Goal: Task Accomplishment & Management: Use online tool/utility

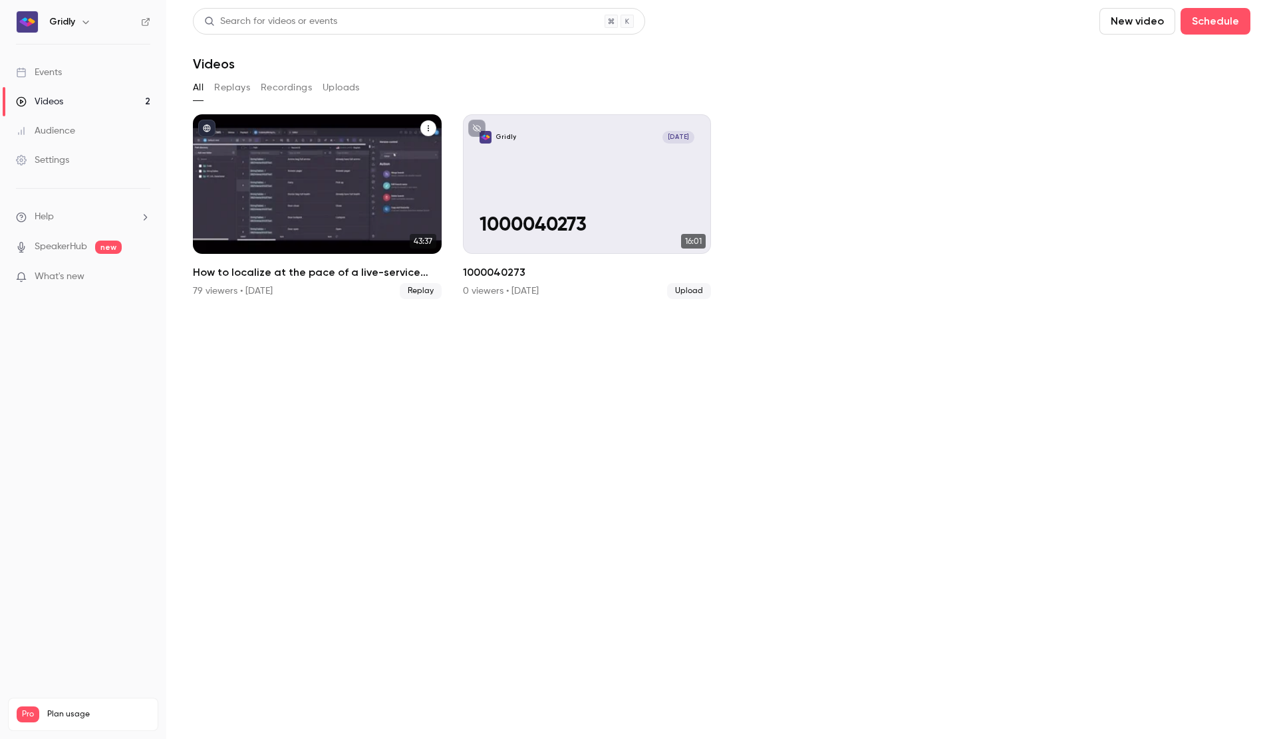
click at [295, 217] on div "How to localize at the pace of a live-service game" at bounding box center [317, 184] width 249 height 140
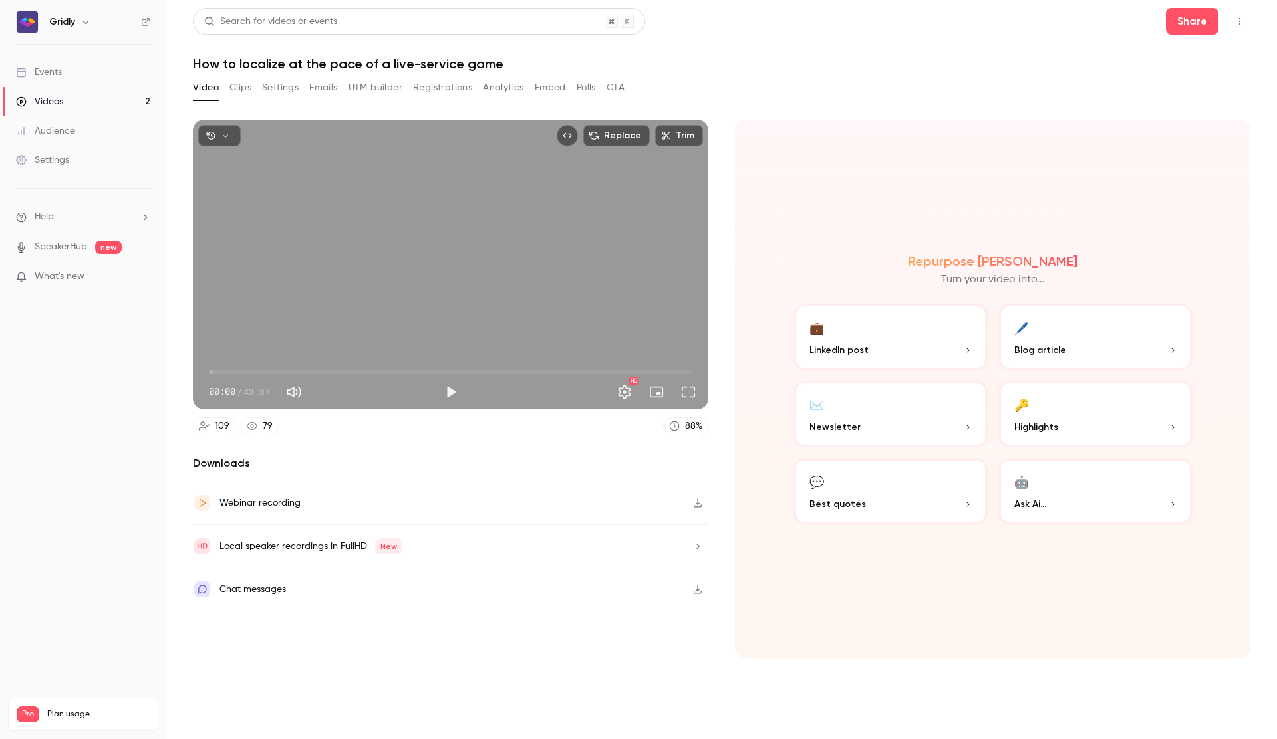
click at [233, 92] on button "Clips" at bounding box center [240, 87] width 22 height 21
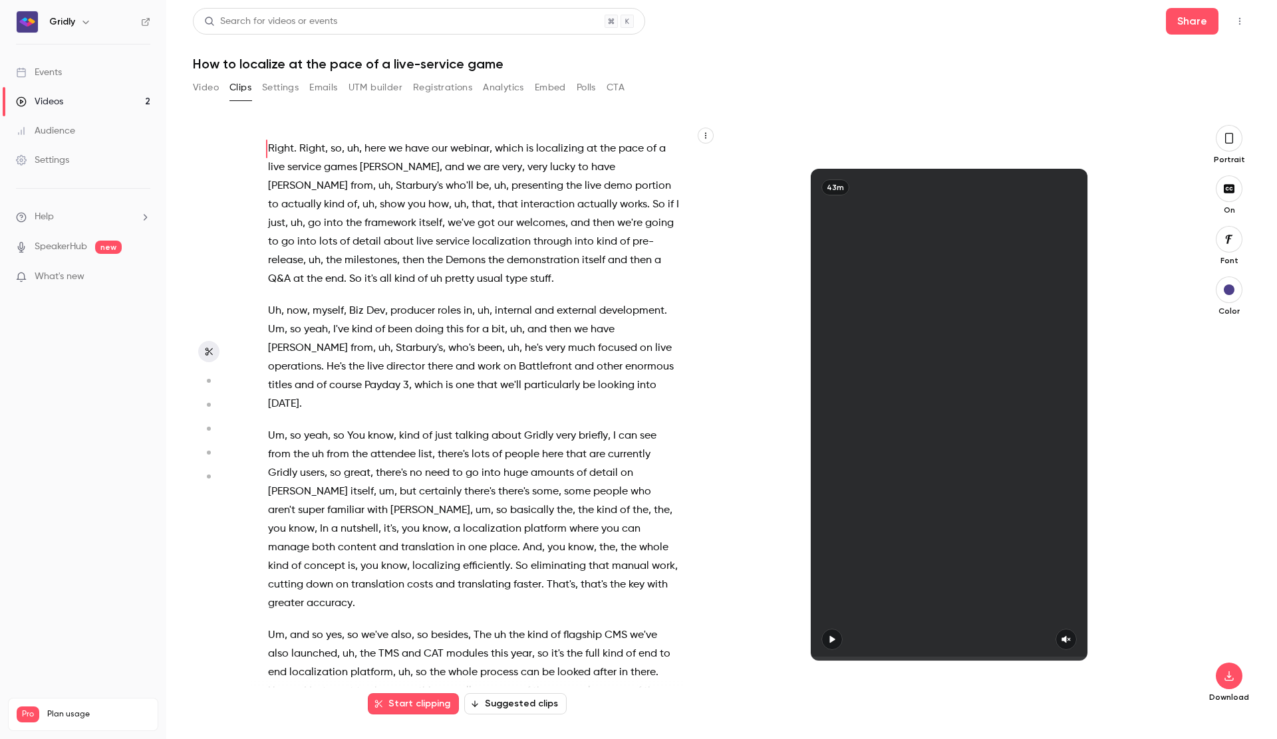
click at [205, 92] on button "Video" at bounding box center [206, 87] width 26 height 21
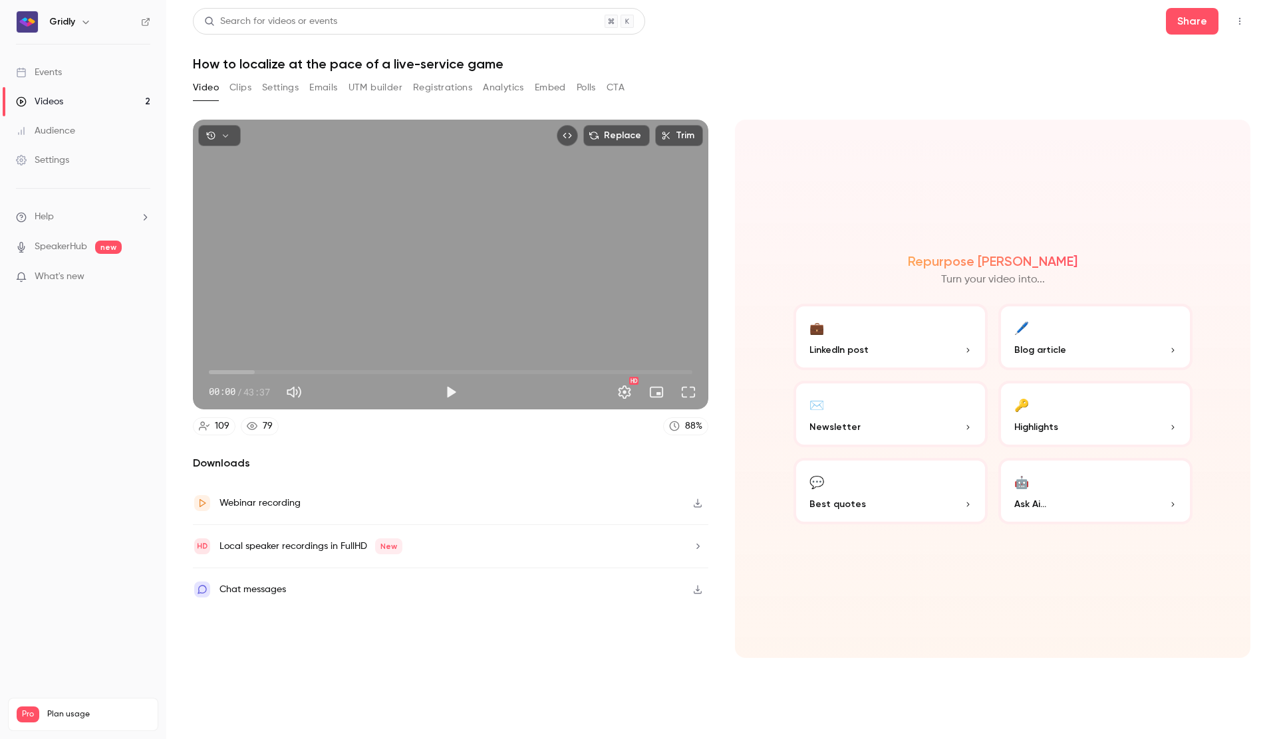
click at [293, 89] on button "Settings" at bounding box center [280, 87] width 37 height 21
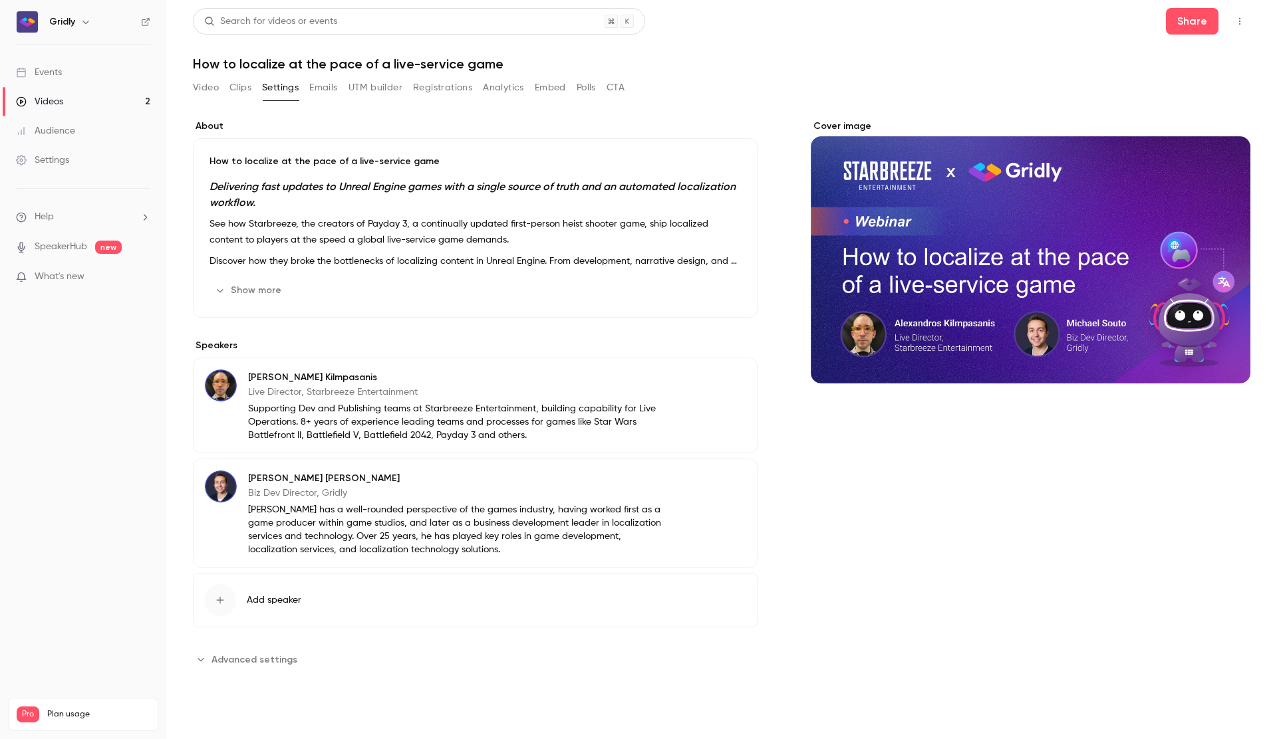
click at [520, 86] on button "Analytics" at bounding box center [503, 87] width 41 height 21
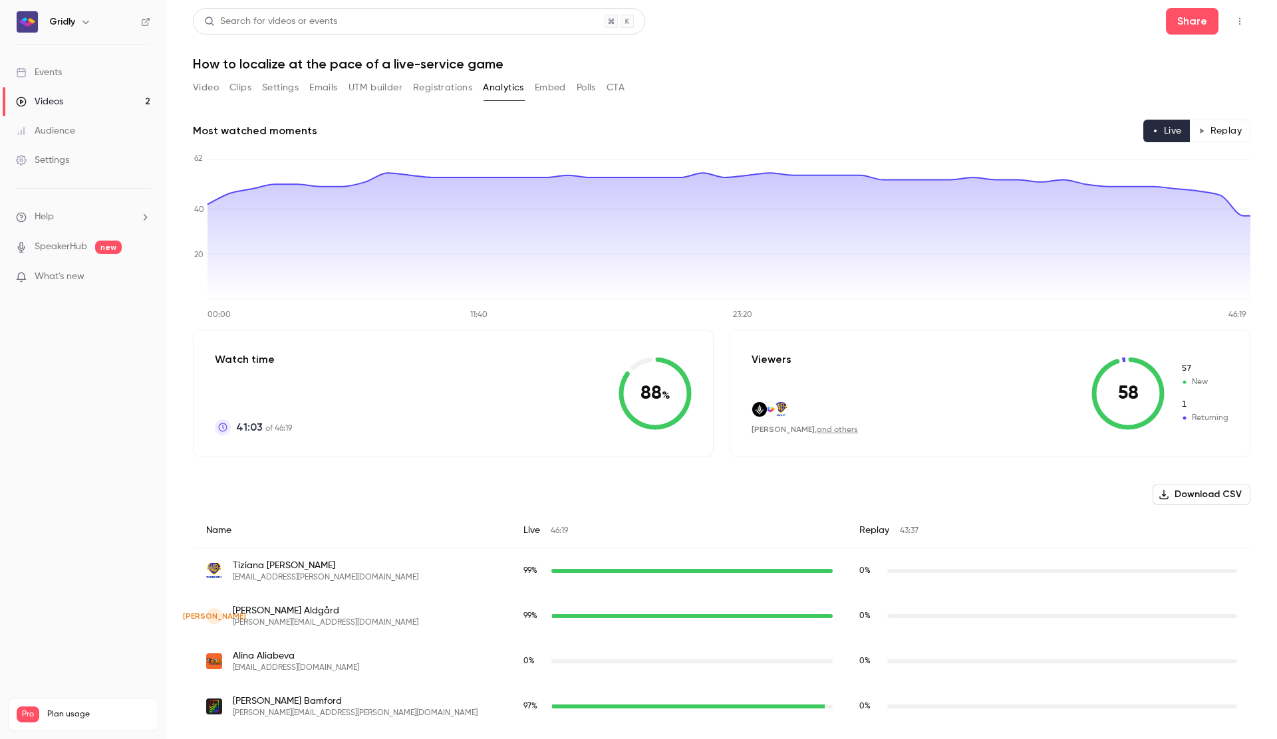
click at [430, 90] on button "Registrations" at bounding box center [442, 87] width 59 height 21
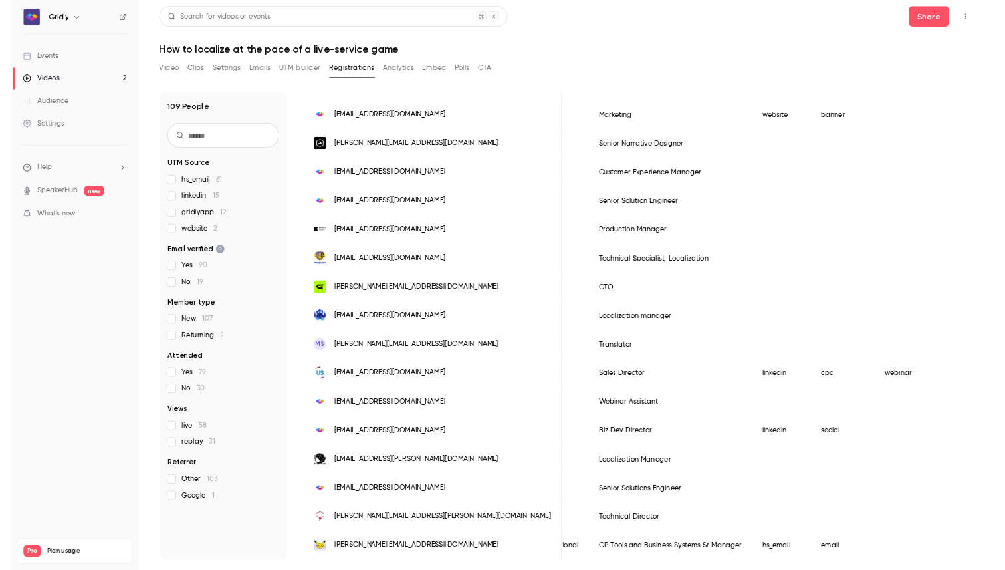
scroll to position [0, 754]
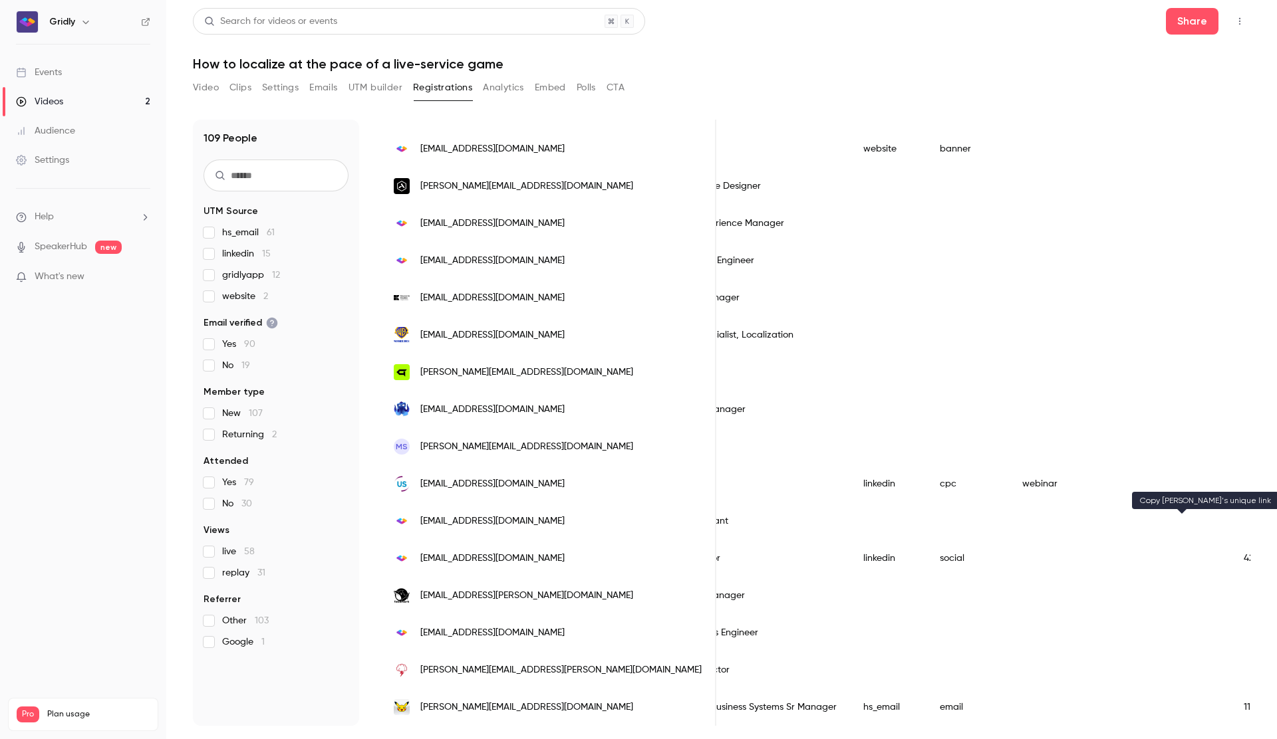
click at [207, 88] on button "Video" at bounding box center [206, 87] width 26 height 21
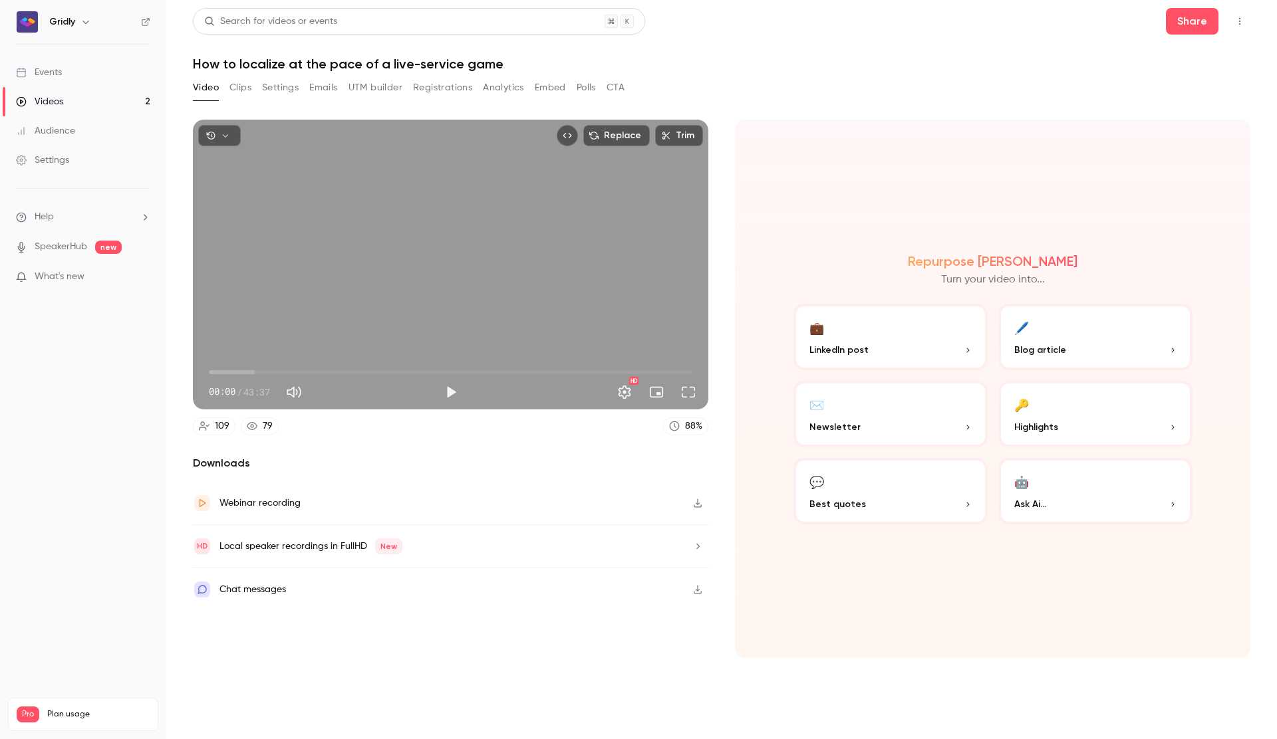
click at [634, 501] on icon "button" at bounding box center [697, 503] width 11 height 9
click at [233, 85] on button "Clips" at bounding box center [240, 87] width 22 height 21
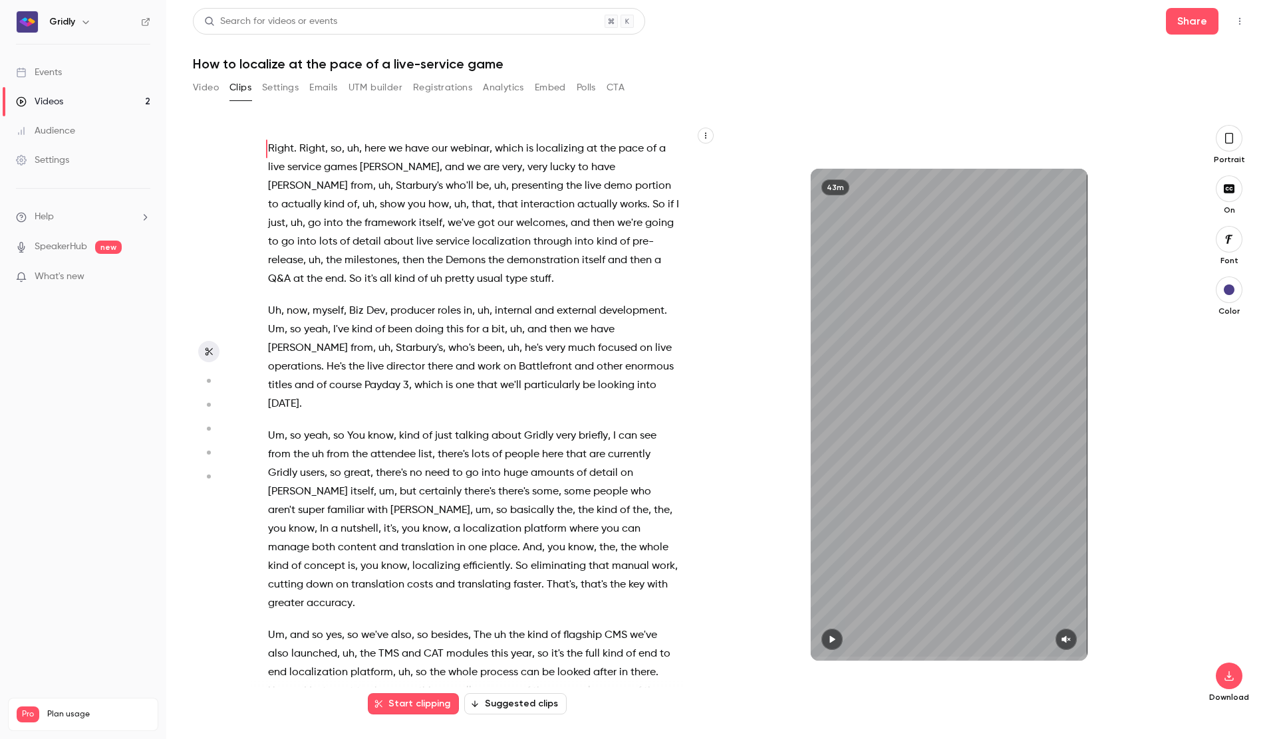
click at [285, 90] on button "Settings" at bounding box center [280, 87] width 37 height 21
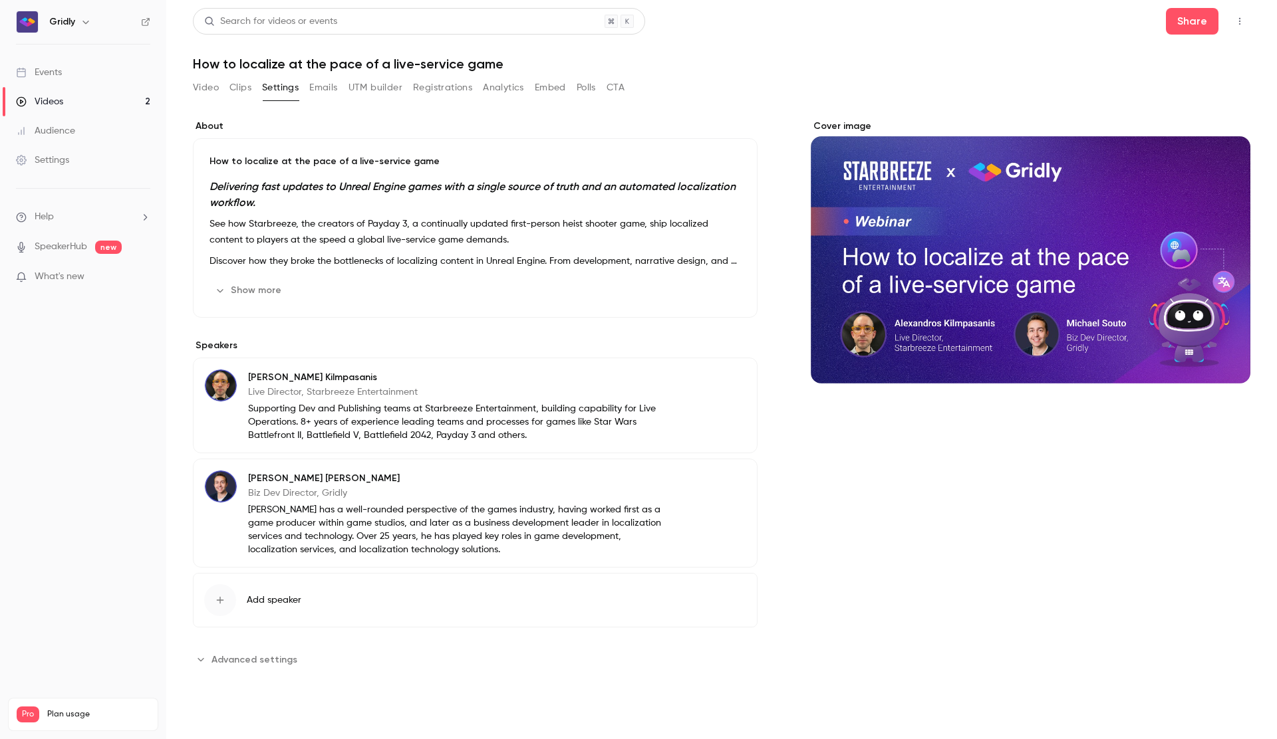
click at [336, 88] on button "Emails" at bounding box center [323, 87] width 28 height 21
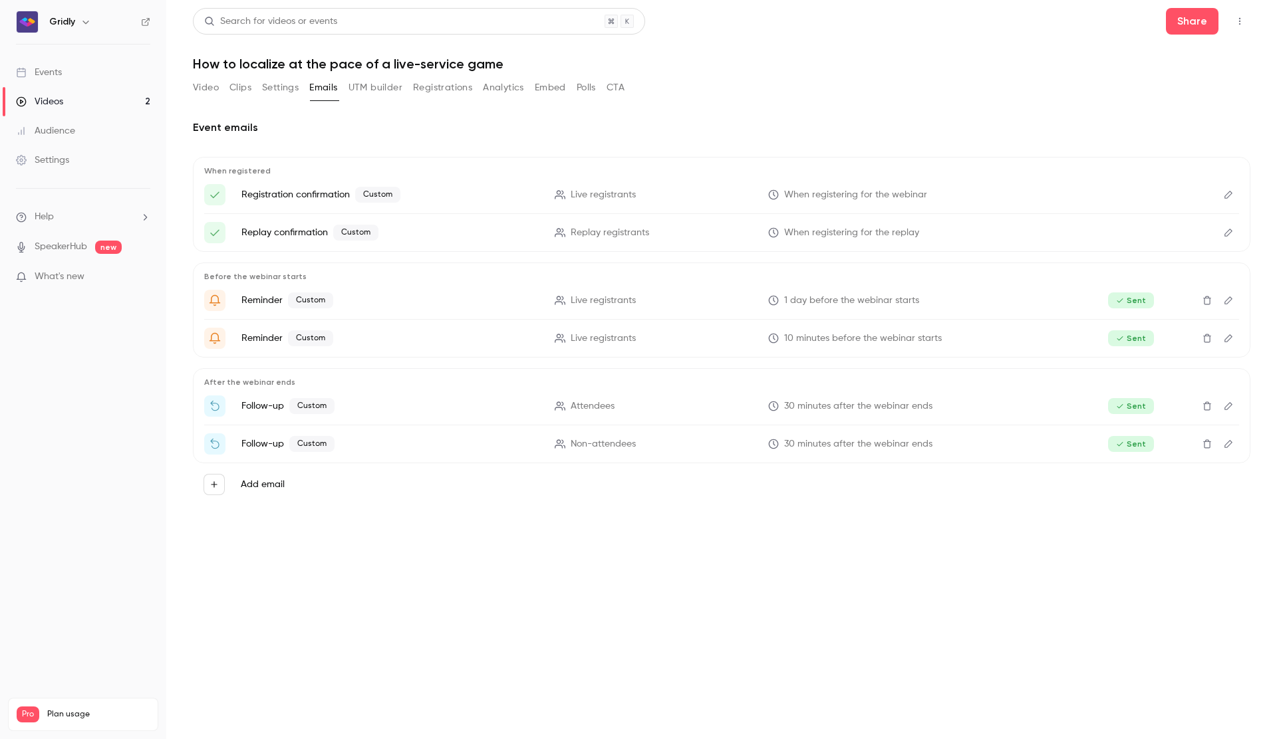
click at [372, 90] on button "UTM builder" at bounding box center [375, 87] width 54 height 21
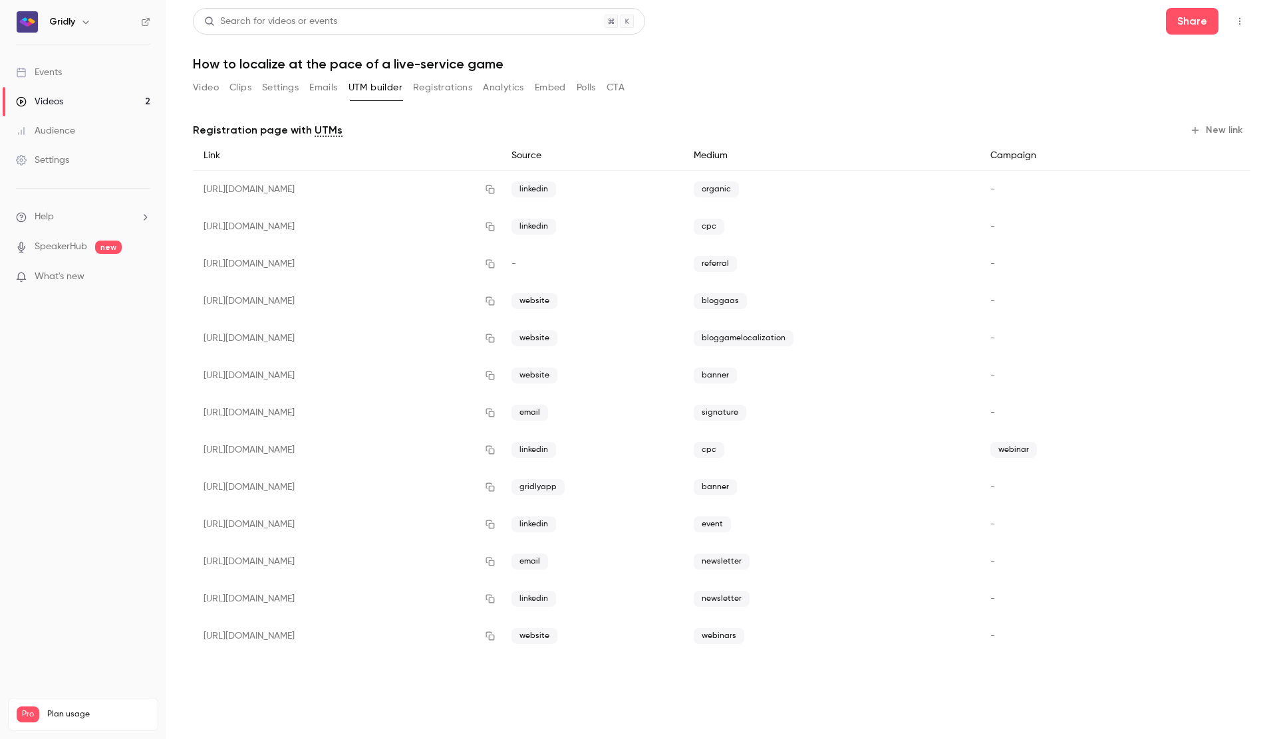
click at [437, 90] on button "Registrations" at bounding box center [442, 87] width 59 height 21
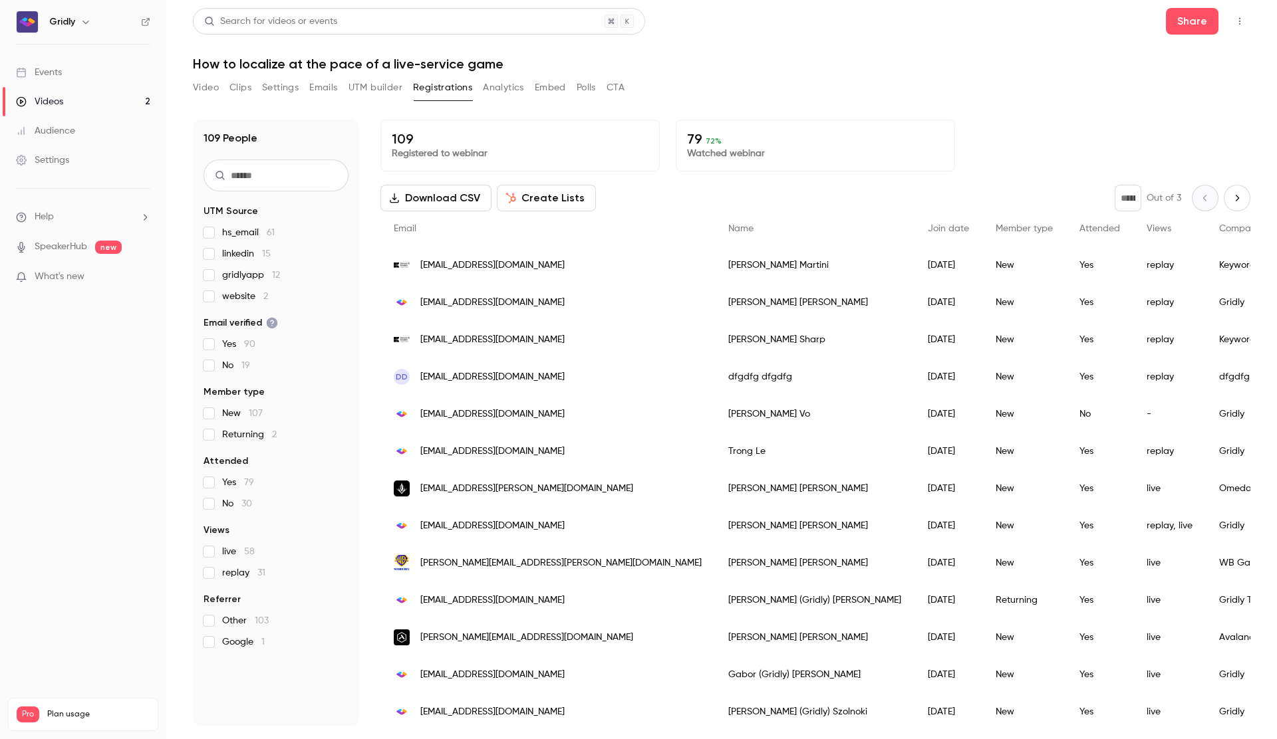
click at [511, 88] on button "Analytics" at bounding box center [503, 87] width 41 height 21
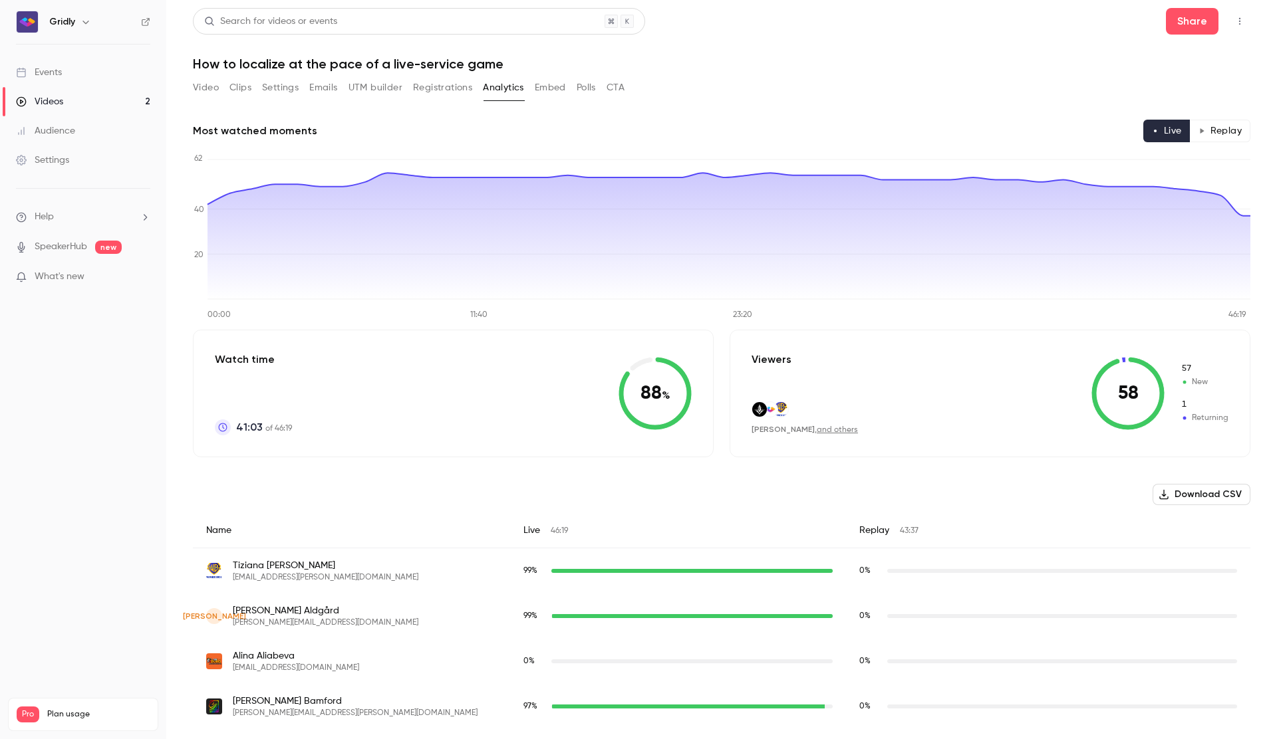
click at [557, 89] on button "Embed" at bounding box center [550, 87] width 31 height 21
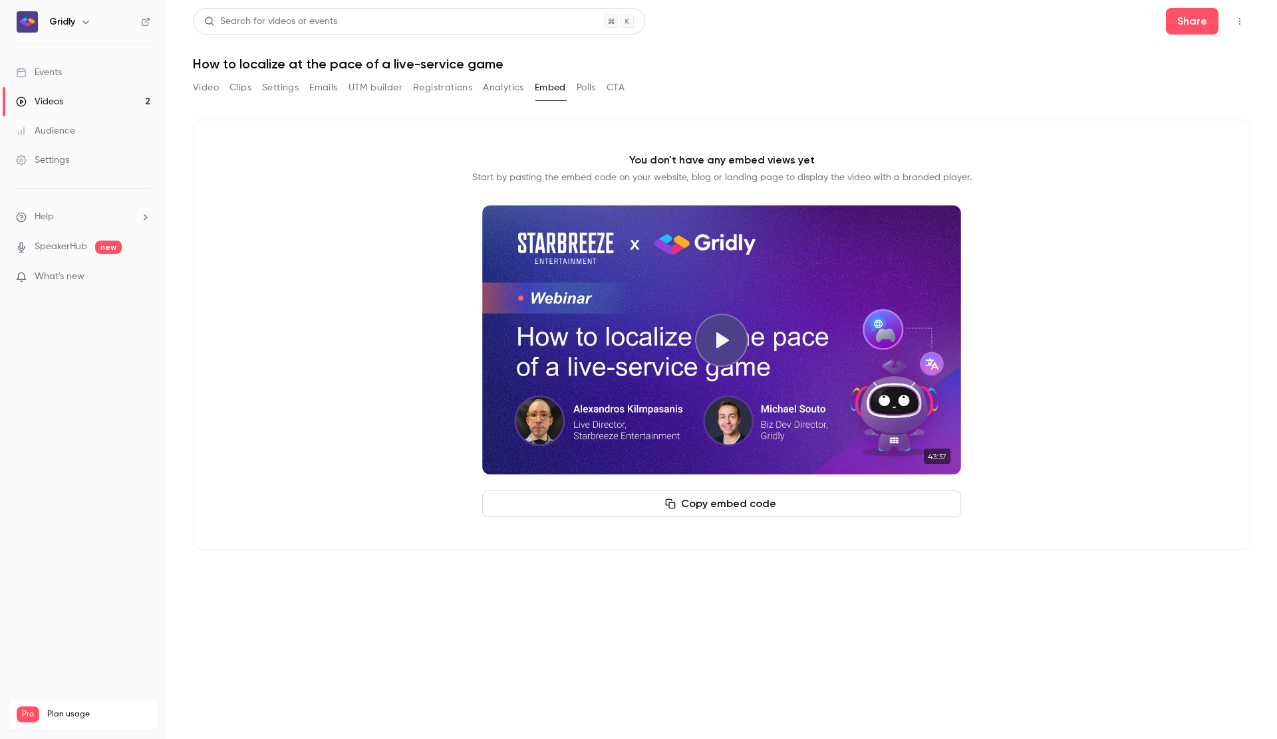
click at [587, 89] on button "Polls" at bounding box center [585, 87] width 19 height 21
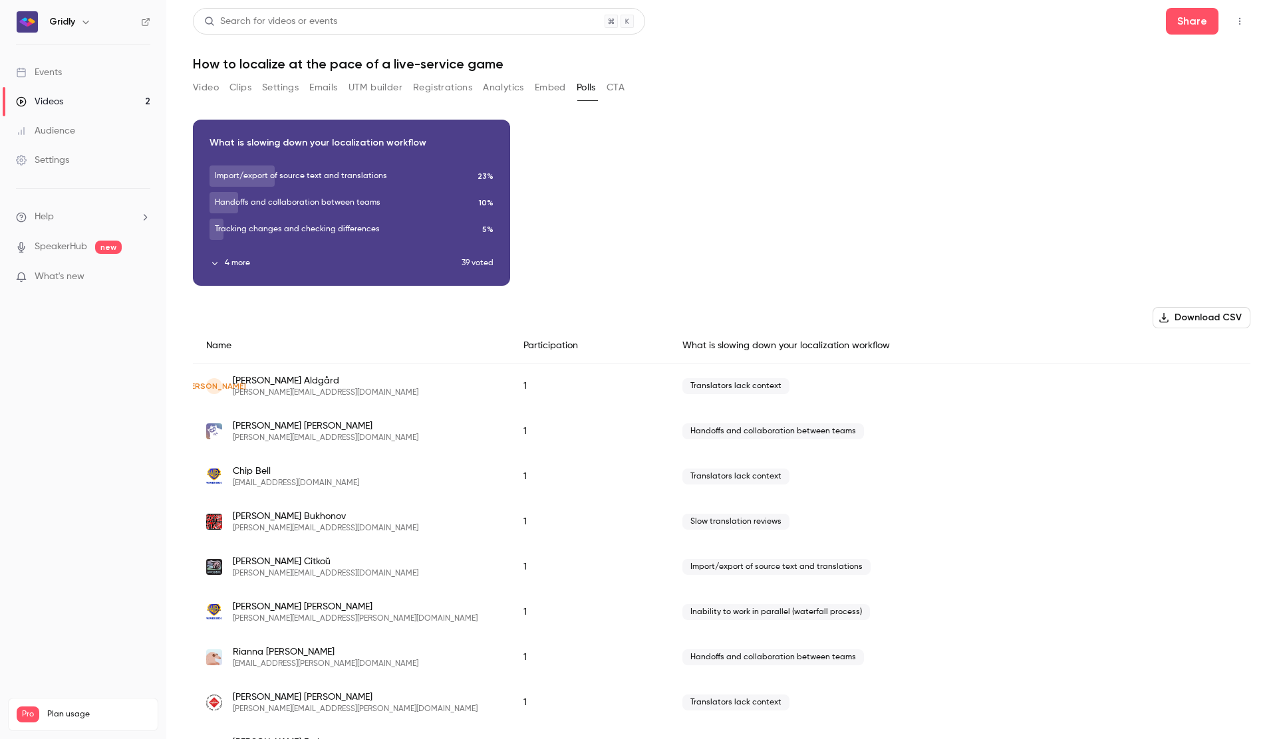
click at [614, 90] on button "CTA" at bounding box center [615, 87] width 18 height 21
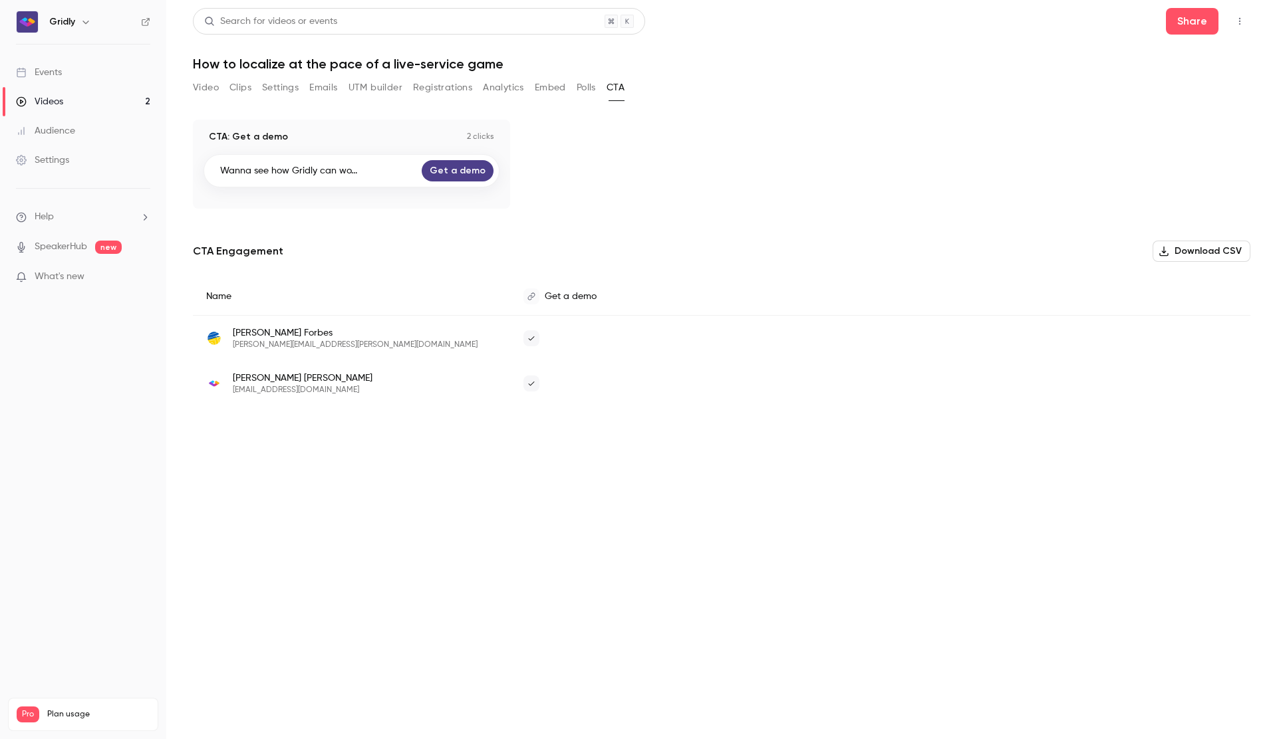
click at [205, 89] on button "Video" at bounding box center [206, 87] width 26 height 21
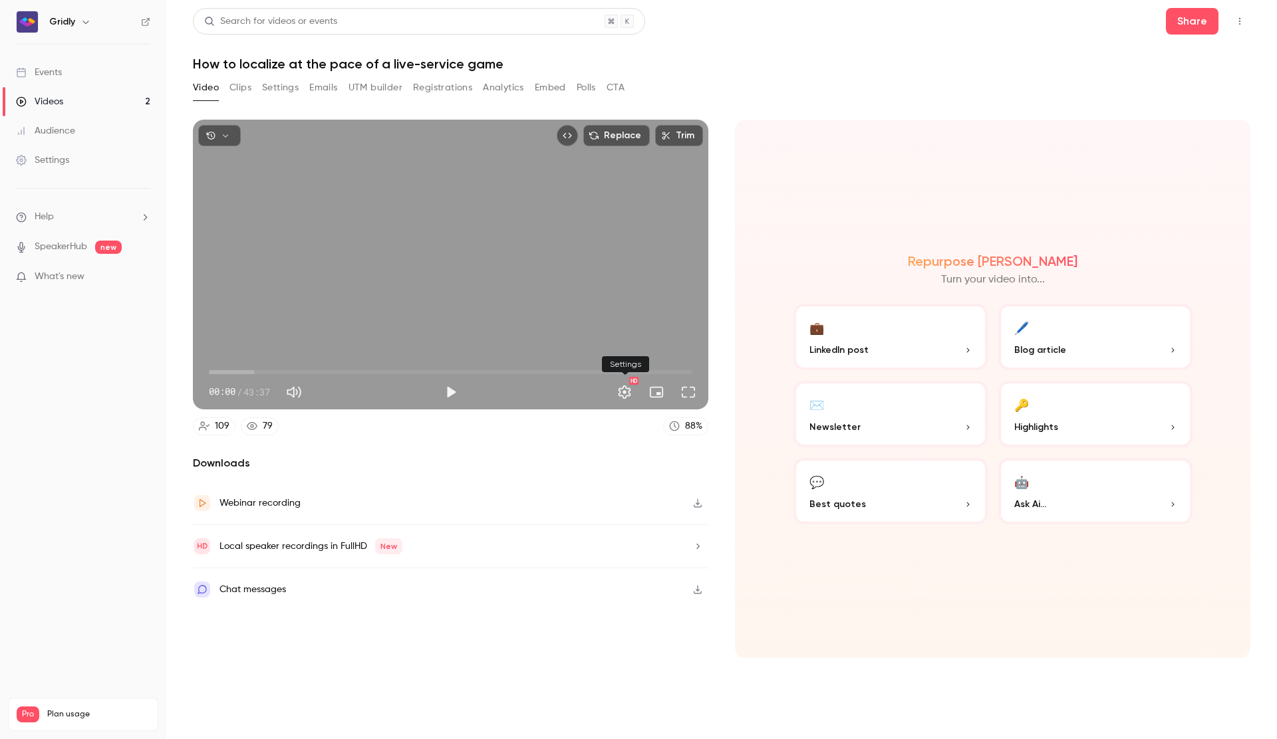
click at [630, 394] on button "Settings" at bounding box center [624, 392] width 27 height 27
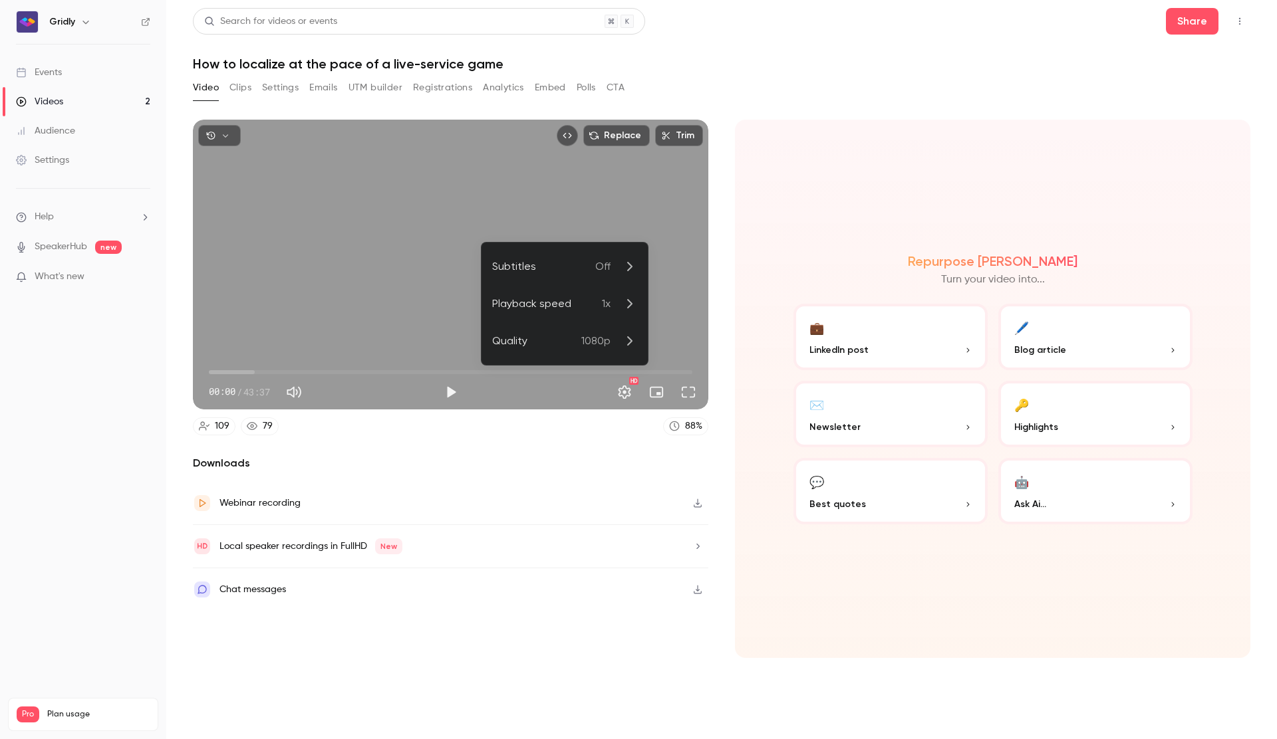
click at [632, 266] on icon at bounding box center [629, 267] width 16 height 16
click at [634, 166] on div at bounding box center [638, 369] width 1277 height 739
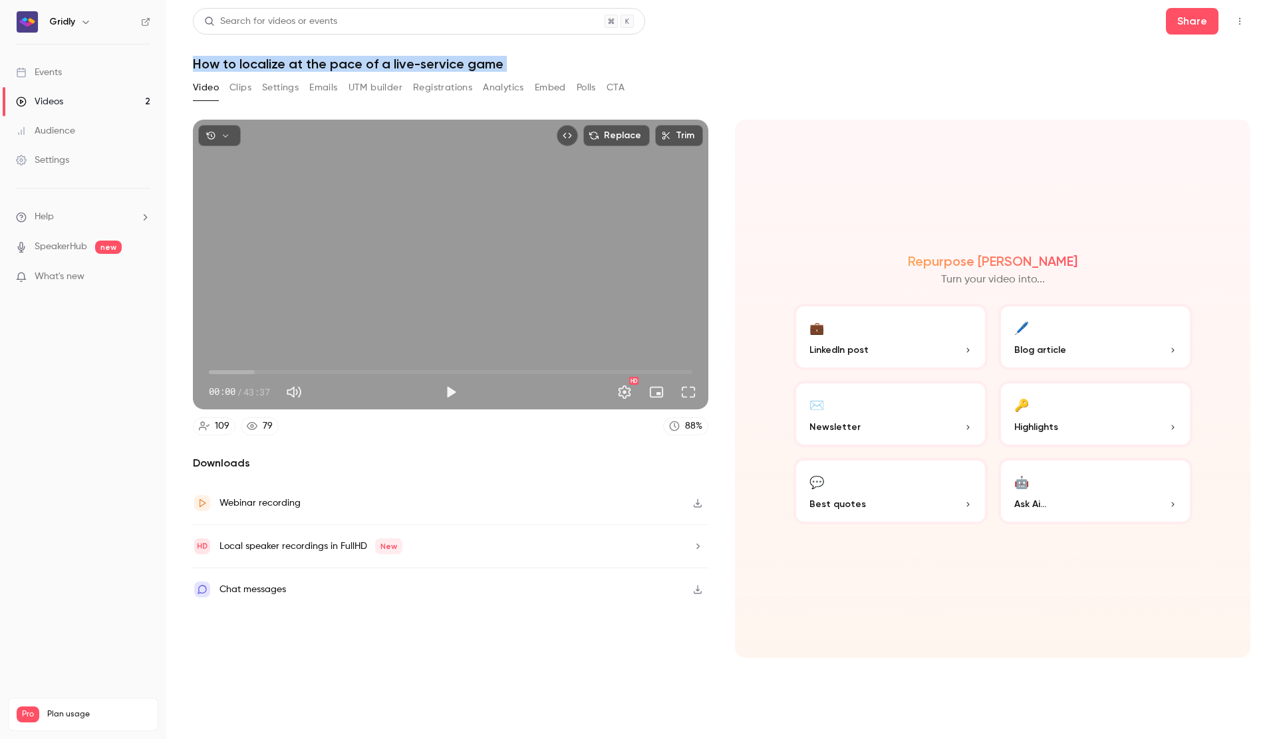
drag, startPoint x: 205, startPoint y: 63, endPoint x: 565, endPoint y: 76, distance: 360.6
click at [551, 75] on div "Search for videos or events Share How to localize at the pace of a live-service…" at bounding box center [721, 369] width 1057 height 723
copy div "How to localize at the pace of a live-service game Video Clips Settings Emails …"
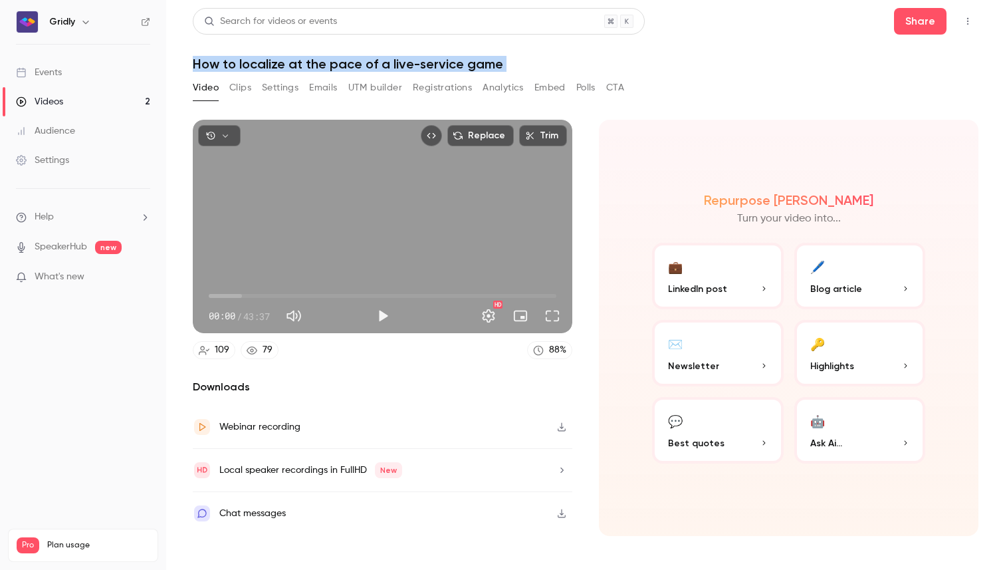
click at [244, 92] on button "Clips" at bounding box center [240, 87] width 22 height 21
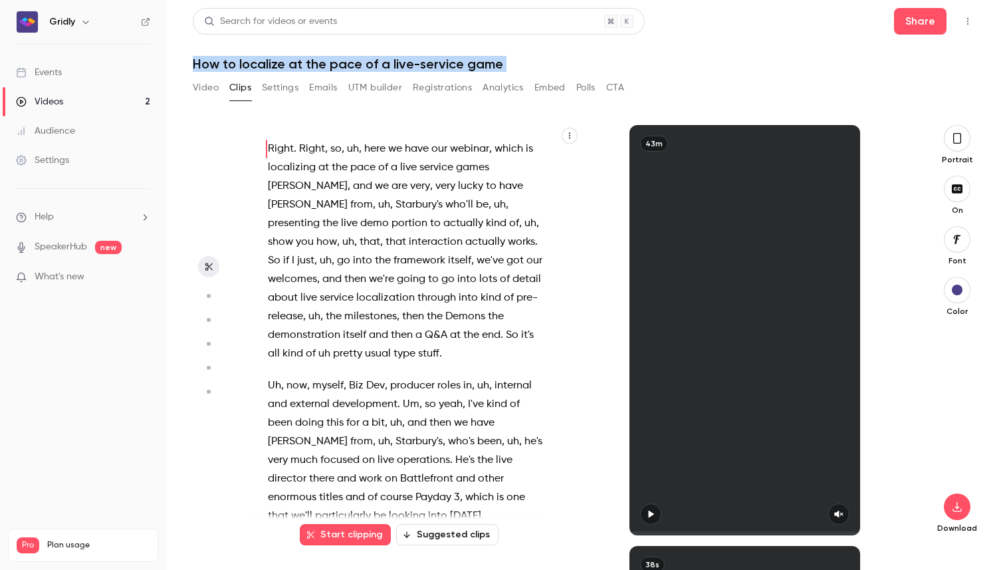
click at [207, 90] on button "Video" at bounding box center [206, 87] width 26 height 21
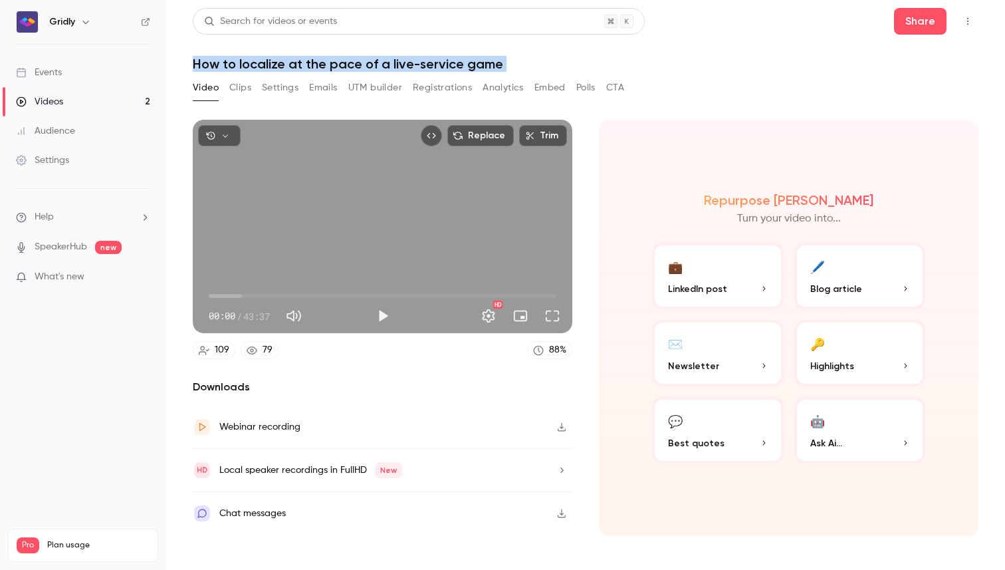
click at [241, 90] on button "Clips" at bounding box center [240, 87] width 22 height 21
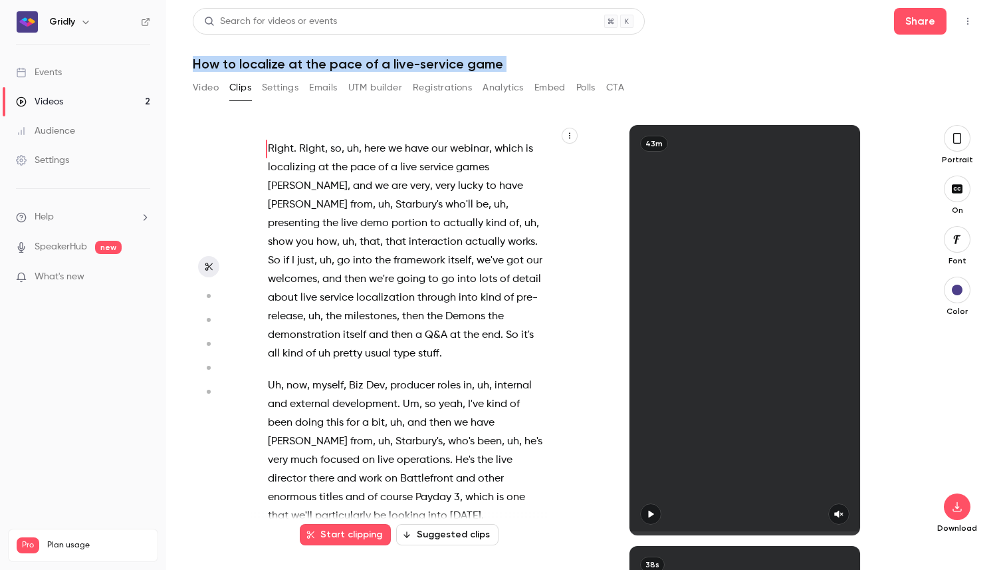
click at [285, 89] on button "Settings" at bounding box center [280, 87] width 37 height 21
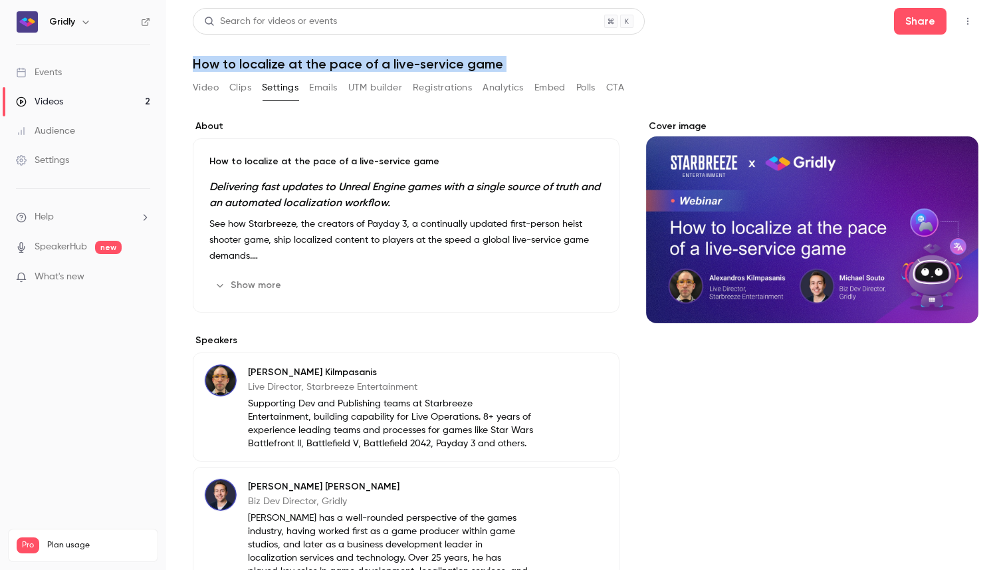
click at [253, 279] on button "Show more" at bounding box center [249, 285] width 80 height 21
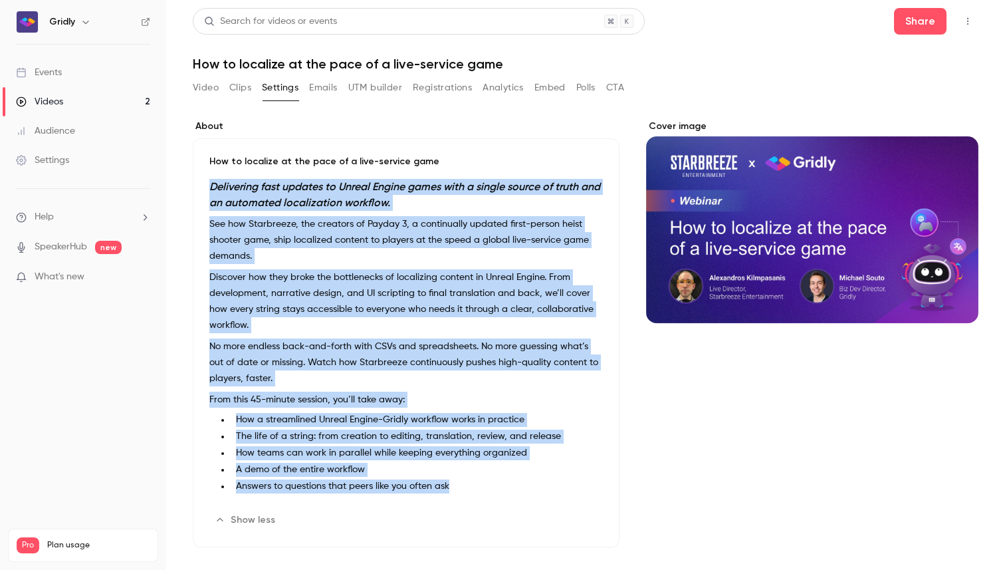
drag, startPoint x: 471, startPoint y: 490, endPoint x: 205, endPoint y: 183, distance: 406.3
click at [205, 183] on div "How to localize at the pace of a live-service game Delivering fast updates to U…" at bounding box center [406, 342] width 427 height 409
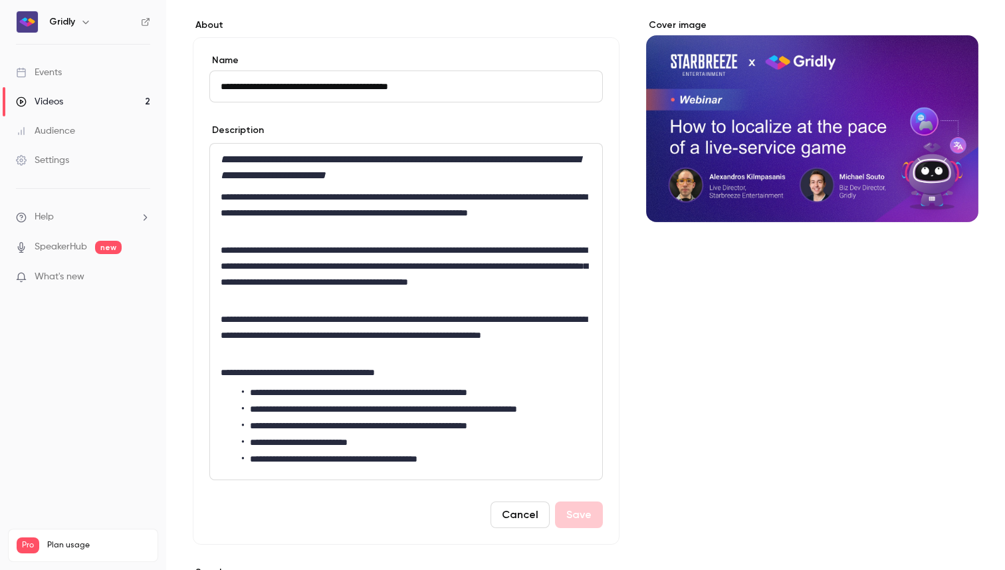
scroll to position [103, 0]
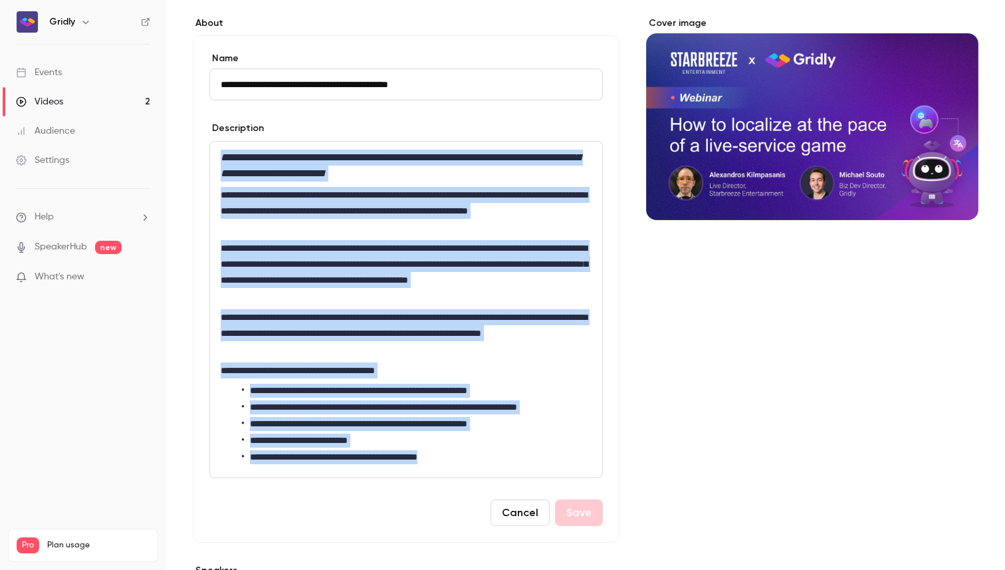
drag, startPoint x: 470, startPoint y: 458, endPoint x: 215, endPoint y: 146, distance: 403.0
click at [215, 146] on div "**********" at bounding box center [406, 310] width 392 height 336
copy div "**********"
click at [519, 517] on button "Cancel" at bounding box center [520, 512] width 59 height 27
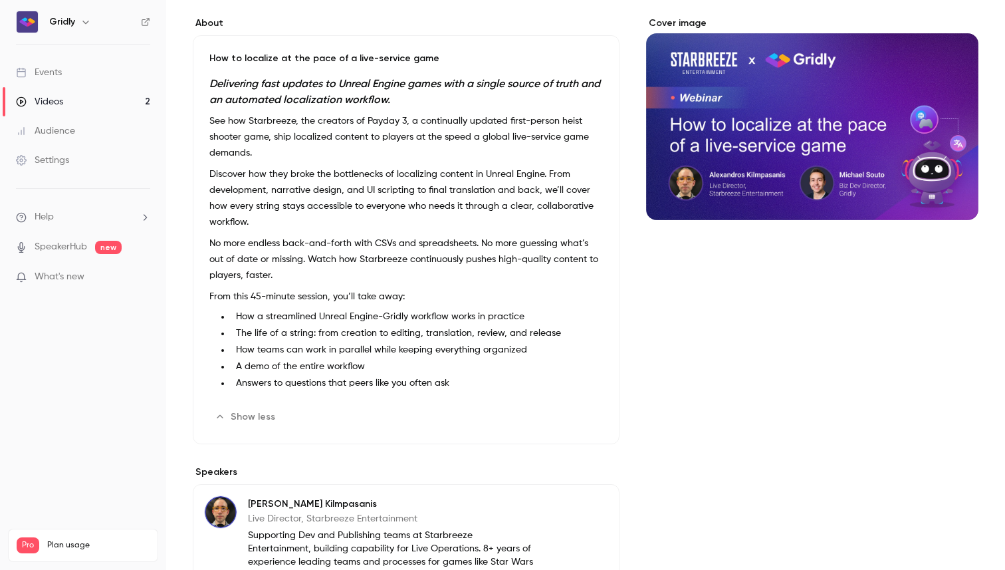
scroll to position [0, 0]
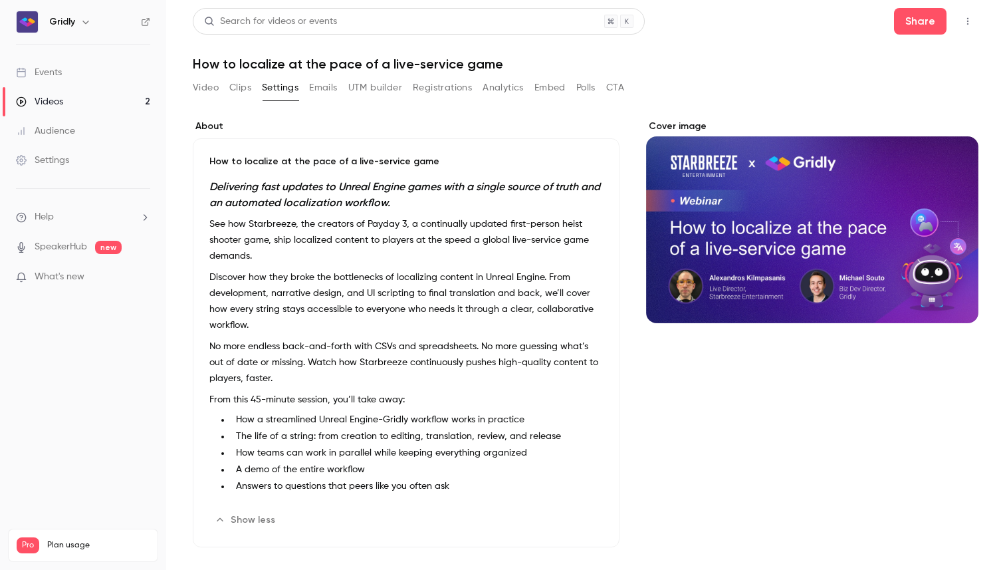
click at [434, 84] on button "Registrations" at bounding box center [442, 87] width 59 height 21
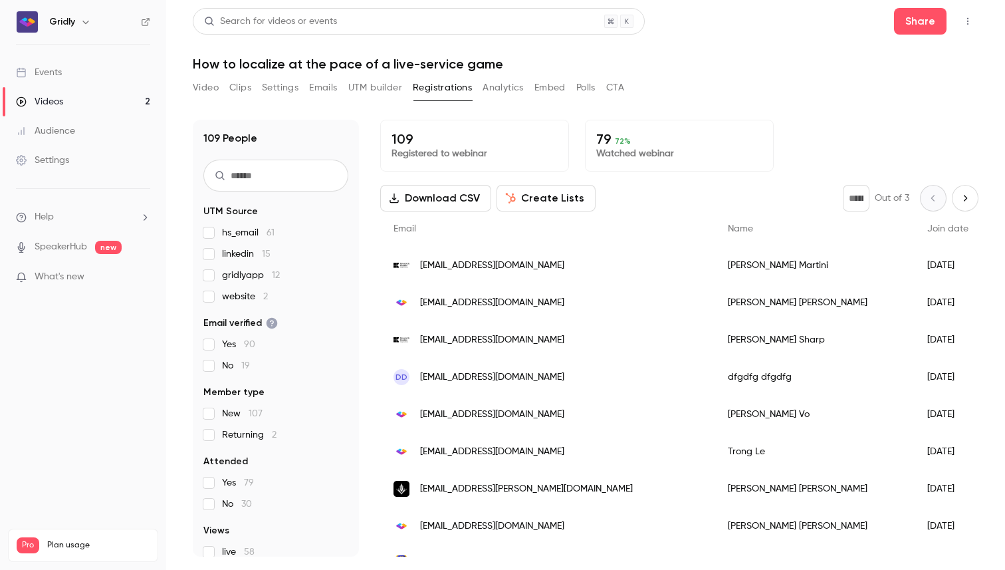
click at [374, 85] on button "UTM builder" at bounding box center [375, 87] width 54 height 21
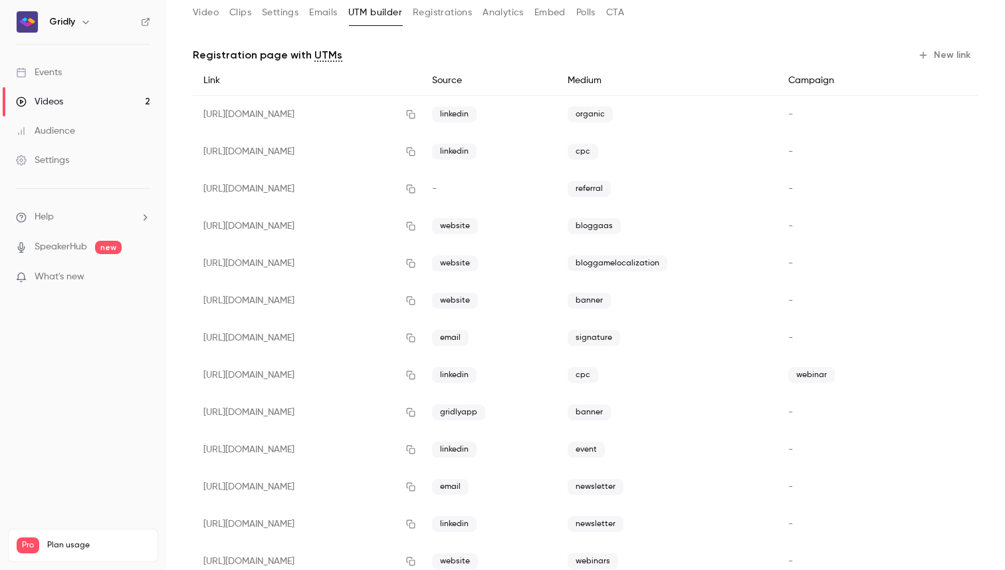
scroll to position [106, 0]
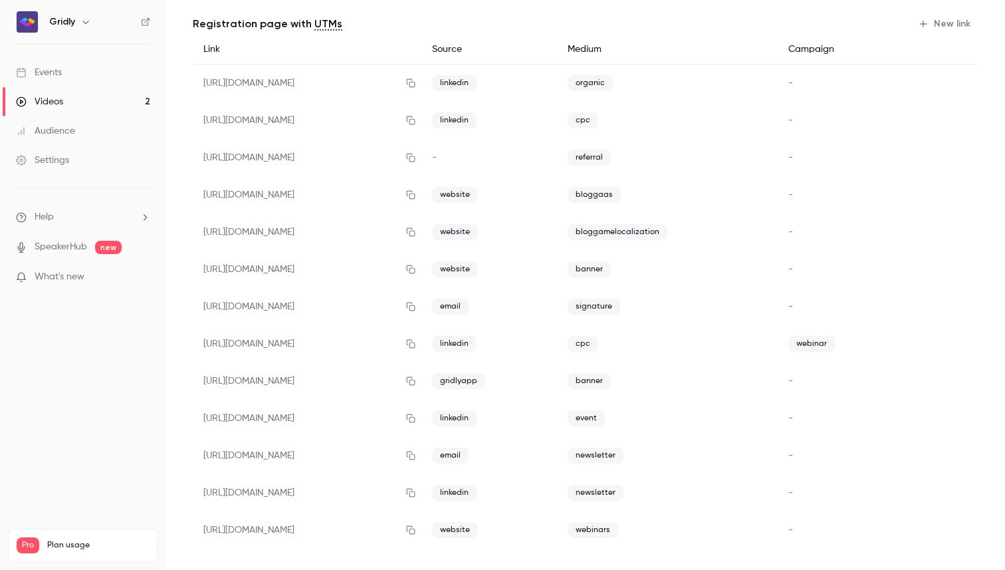
click at [634, 25] on button "New link" at bounding box center [946, 23] width 66 height 21
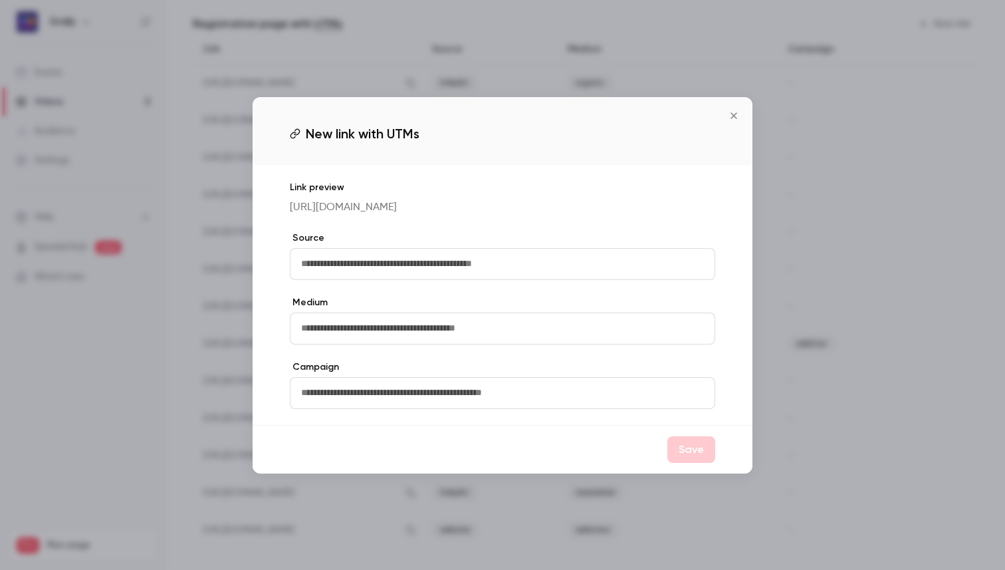
click at [410, 261] on input "text" at bounding box center [503, 264] width 426 height 32
type input "*******"
click at [379, 334] on input "text" at bounding box center [503, 329] width 426 height 32
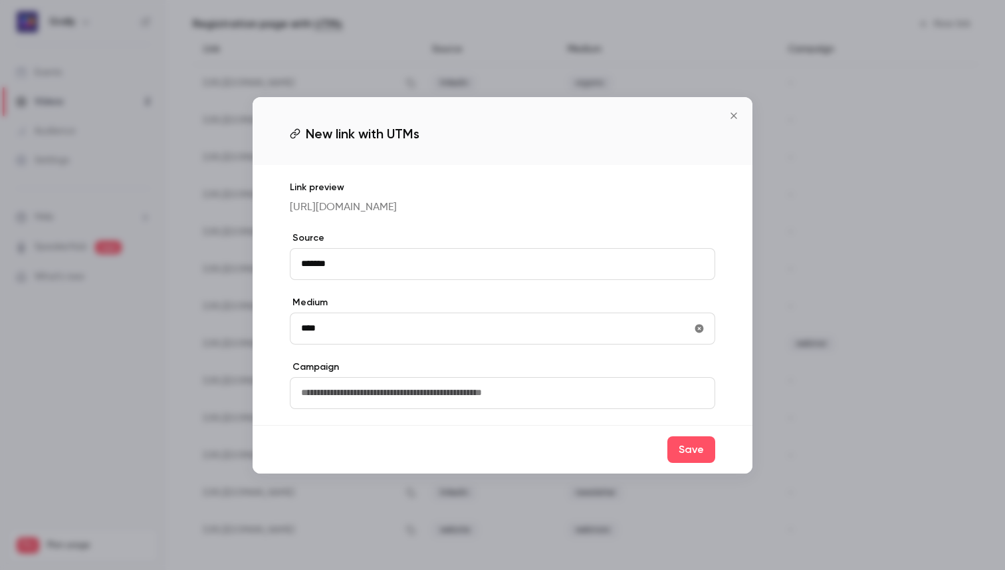
drag, startPoint x: 332, startPoint y: 334, endPoint x: 241, endPoint y: 335, distance: 91.1
click at [241, 335] on div "New link with UTMs Link preview [URL][DOMAIN_NAME] Source ******* Medium **** C…" at bounding box center [502, 285] width 1005 height 570
type input "*******"
click at [375, 402] on input "text" at bounding box center [503, 393] width 426 height 32
type input "****"
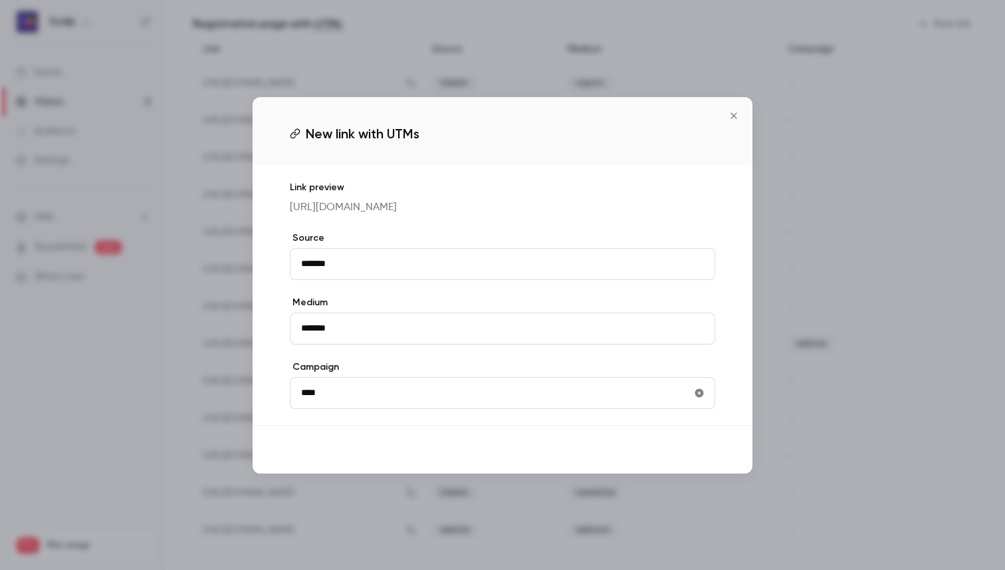
click at [634, 461] on button "Save" at bounding box center [692, 449] width 48 height 27
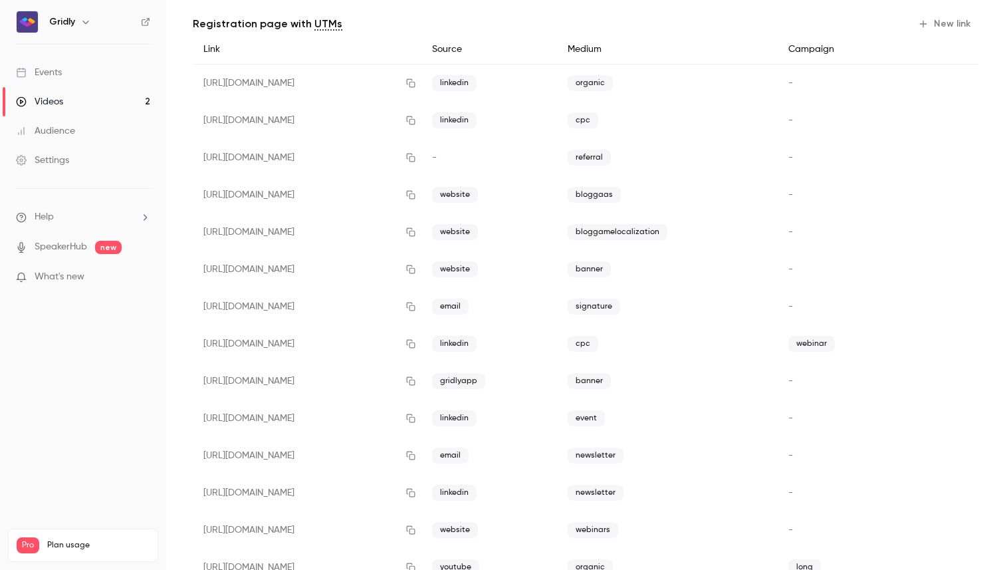
scroll to position [144, 0]
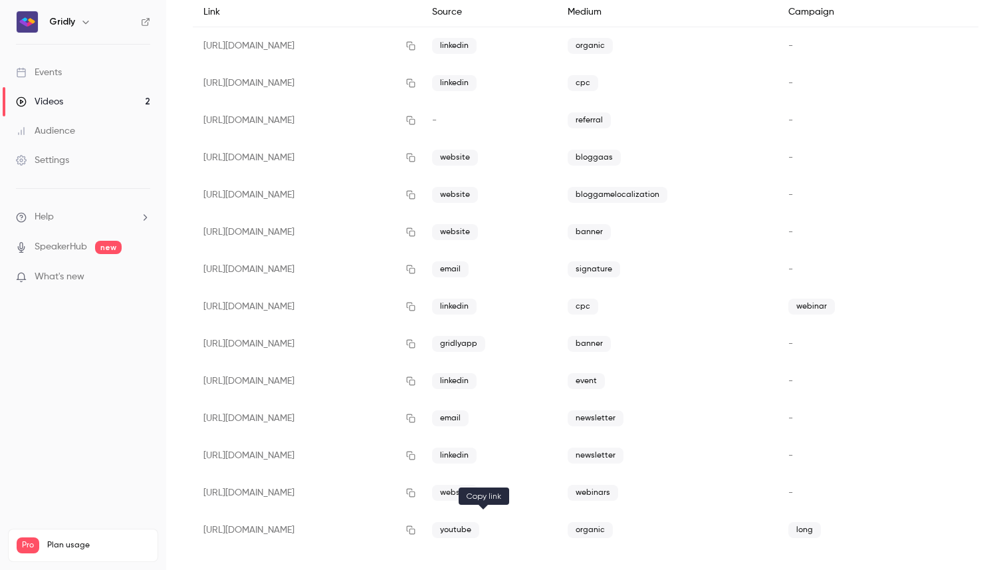
click at [416, 529] on icon "button" at bounding box center [411, 529] width 11 height 9
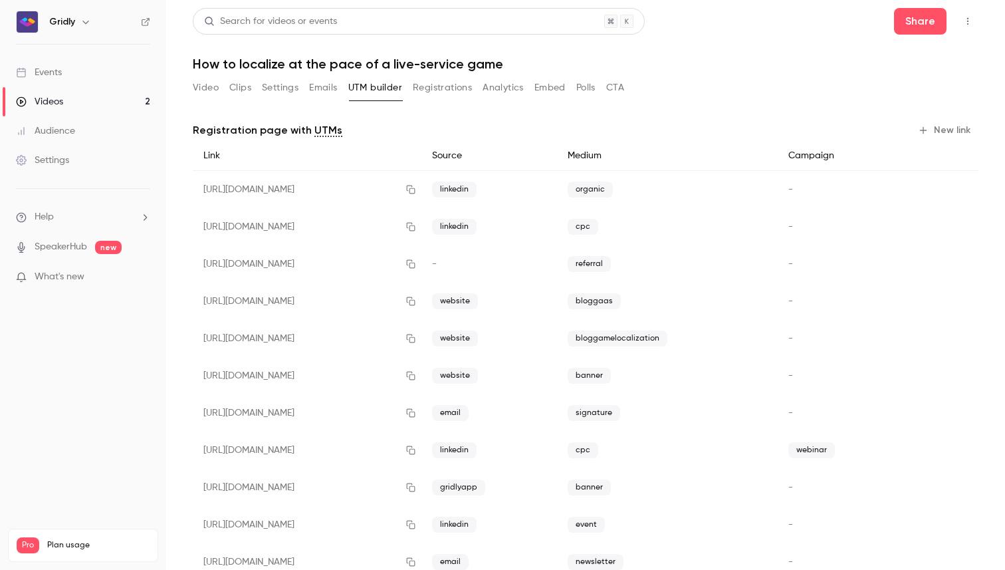
click at [282, 90] on button "Settings" at bounding box center [280, 87] width 37 height 21
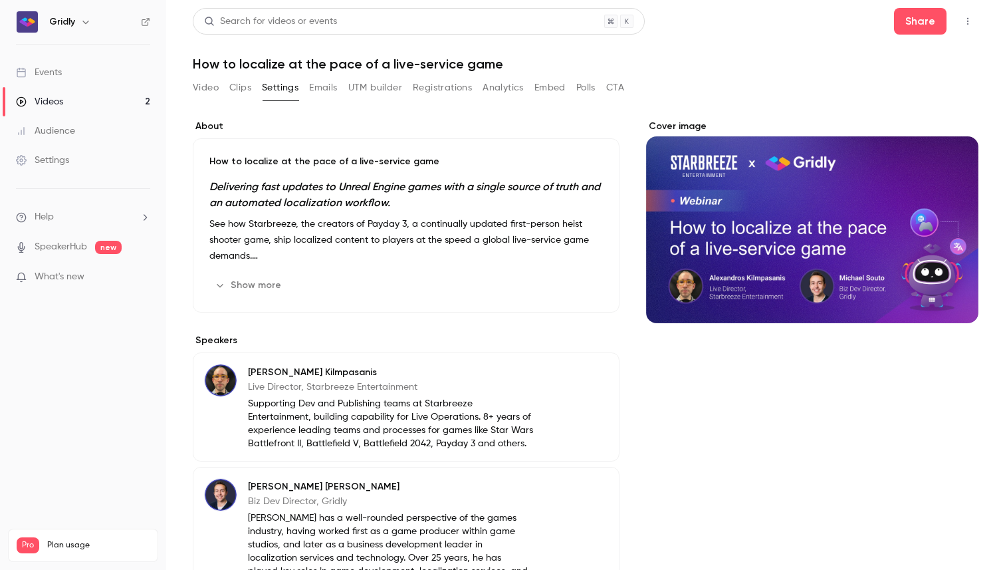
click at [253, 281] on button "Show more" at bounding box center [249, 285] width 80 height 21
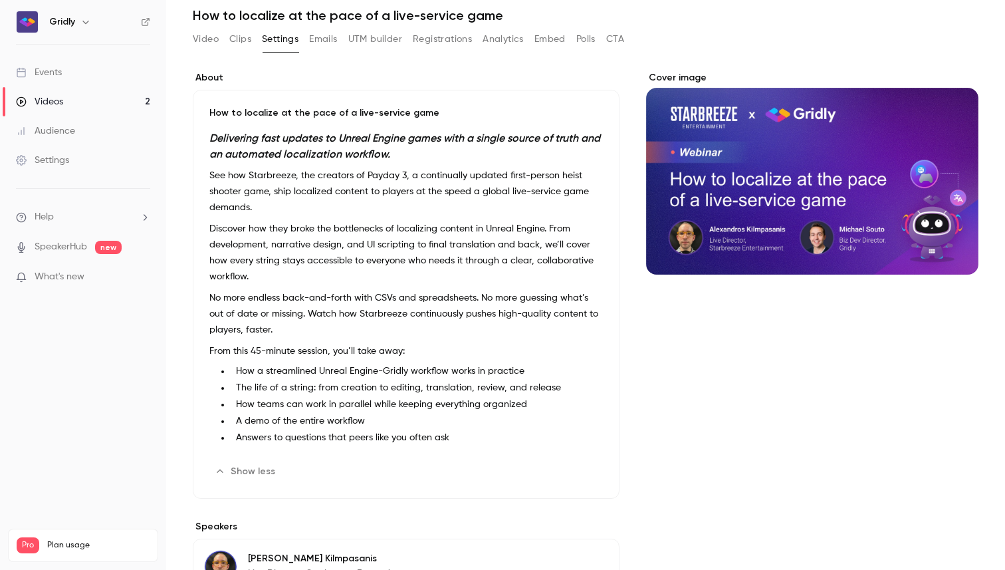
scroll to position [49, 0]
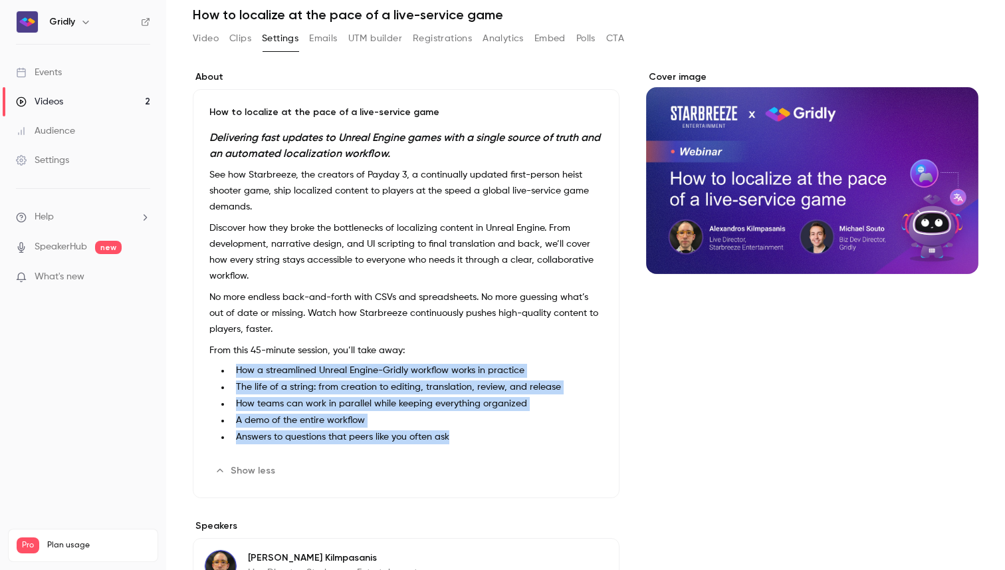
drag, startPoint x: 485, startPoint y: 438, endPoint x: 236, endPoint y: 371, distance: 258.2
click at [236, 371] on ul "How a streamlined Unreal Engine-Gridly workflow works in practice The life of a…" at bounding box center [406, 404] width 394 height 80
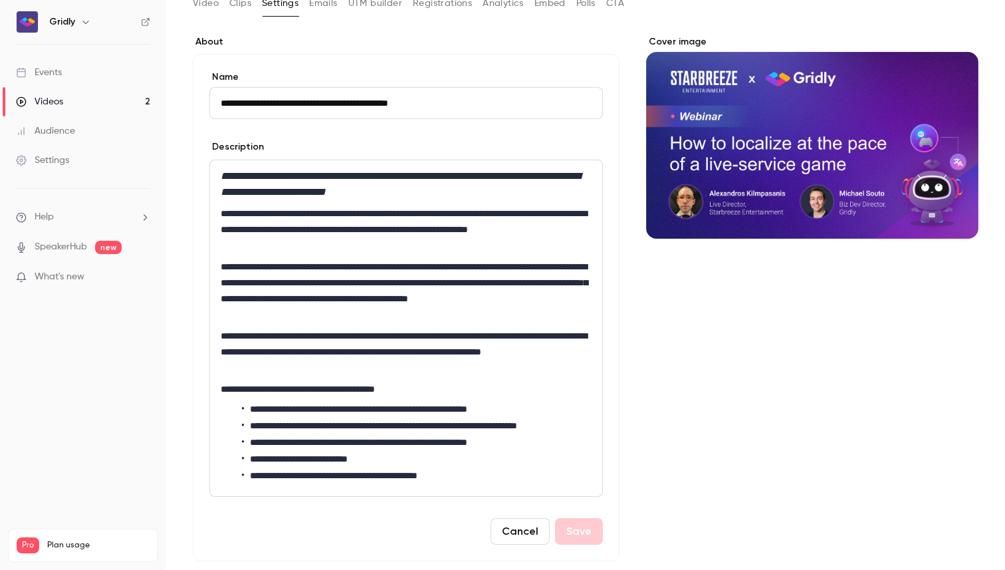
scroll to position [102, 0]
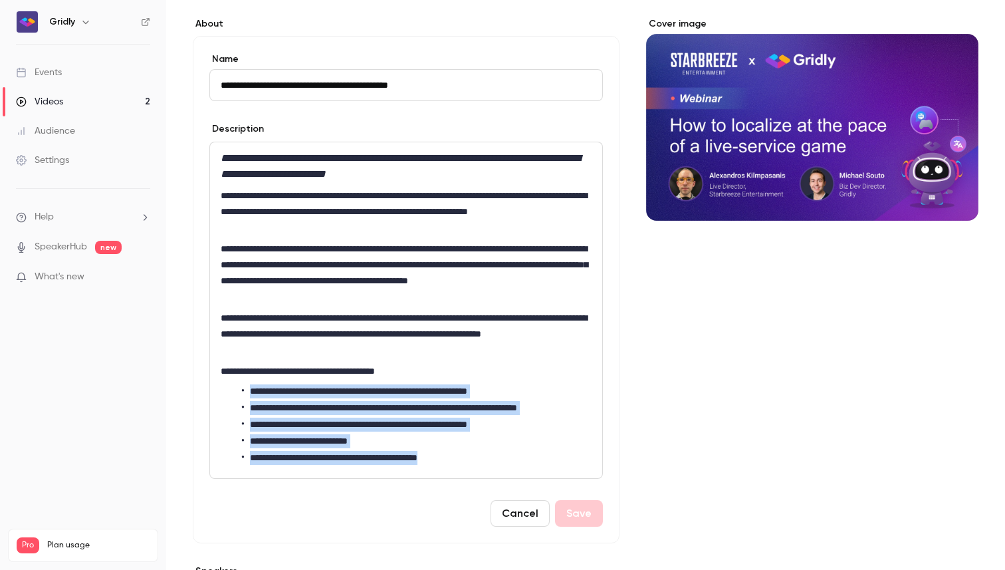
drag, startPoint x: 473, startPoint y: 456, endPoint x: 249, endPoint y: 394, distance: 232.5
click at [249, 394] on ul "**********" at bounding box center [406, 424] width 371 height 80
copy ul "**********"
